Goal: Find specific page/section: Find specific page/section

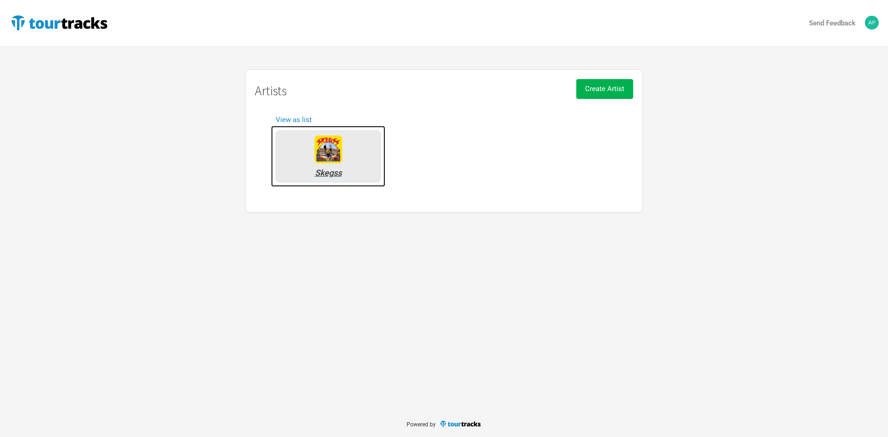
click at [368, 165] on div "Skegss" at bounding box center [328, 156] width 105 height 52
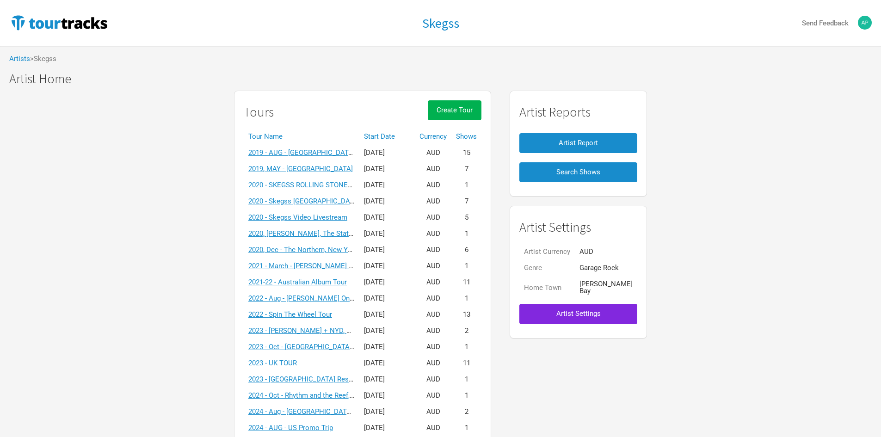
click at [408, 132] on th "Start Date" at bounding box center [386, 137] width 55 height 16
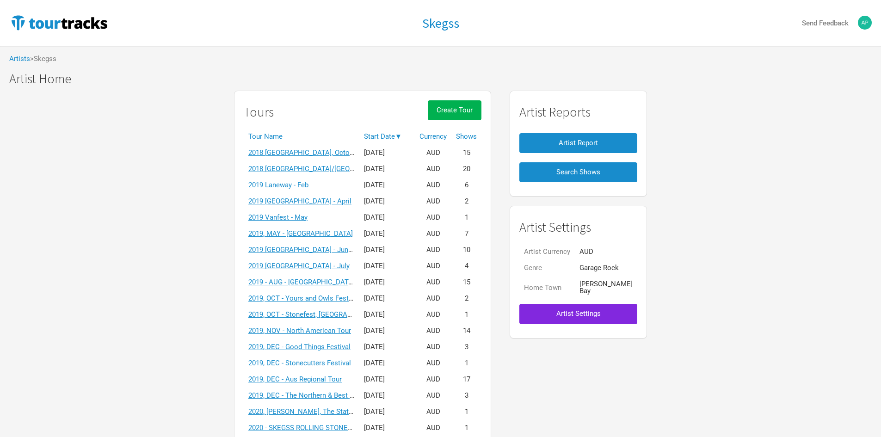
click at [402, 132] on span "▼" at bounding box center [398, 136] width 7 height 8
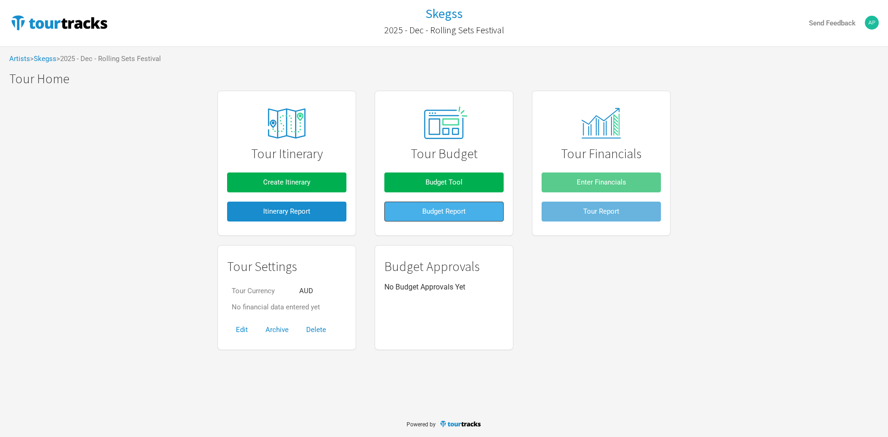
click at [465, 215] on span "Budget Report" at bounding box center [443, 211] width 43 height 8
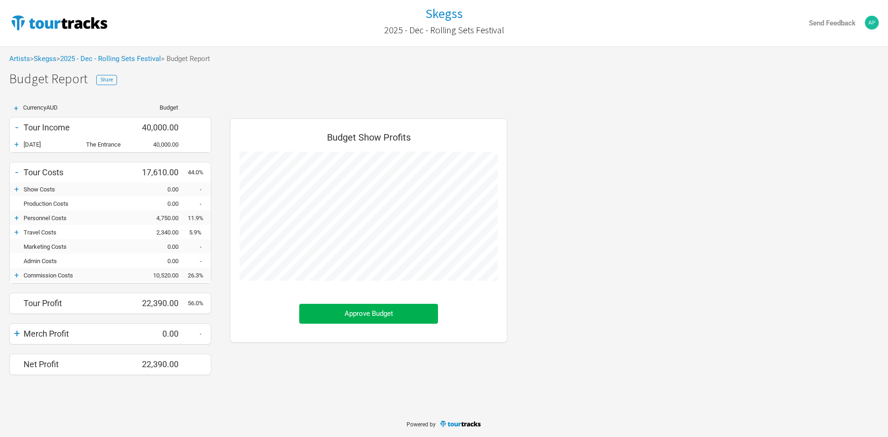
scroll to position [271, 296]
